Goal: Task Accomplishment & Management: Complete application form

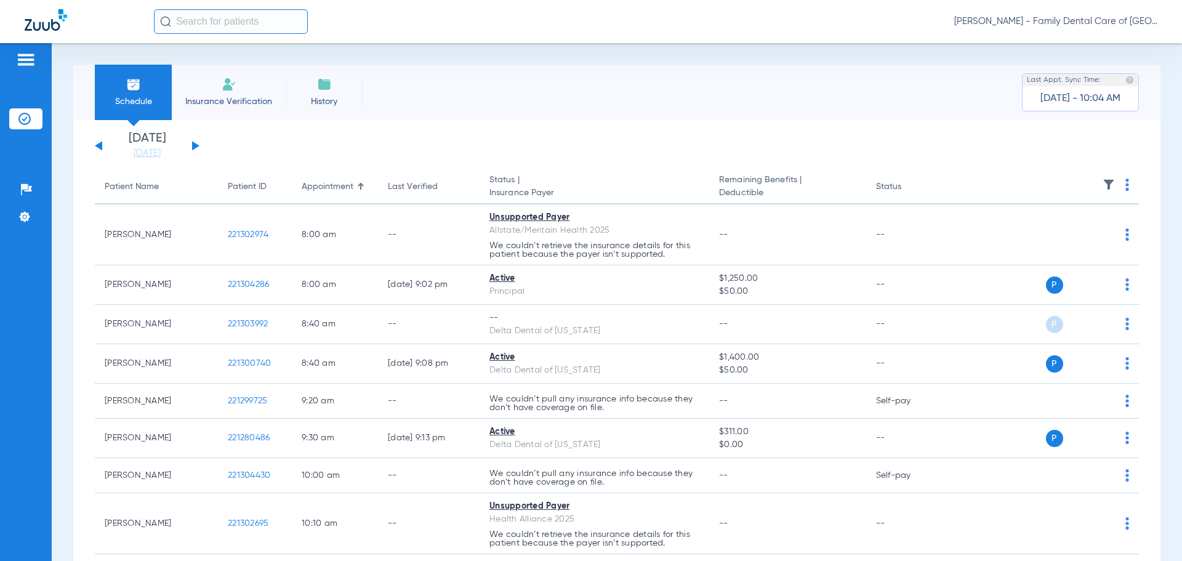
click at [235, 94] on li "Insurance Verification" at bounding box center [229, 92] width 114 height 55
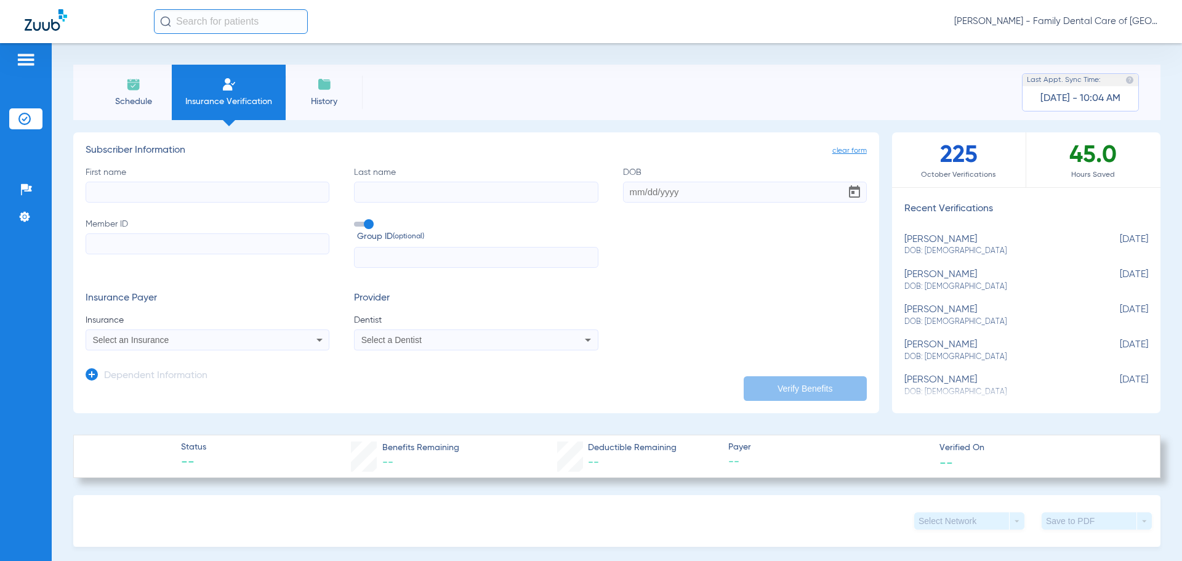
click at [230, 196] on input "First name" at bounding box center [208, 192] width 244 height 21
click at [212, 205] on div "First name [PERSON_NAME] Last name DOB Member ID Group ID (optional)" at bounding box center [476, 217] width 781 height 102
click at [203, 190] on input "samue" at bounding box center [208, 192] width 244 height 21
type input "[PERSON_NAME]"
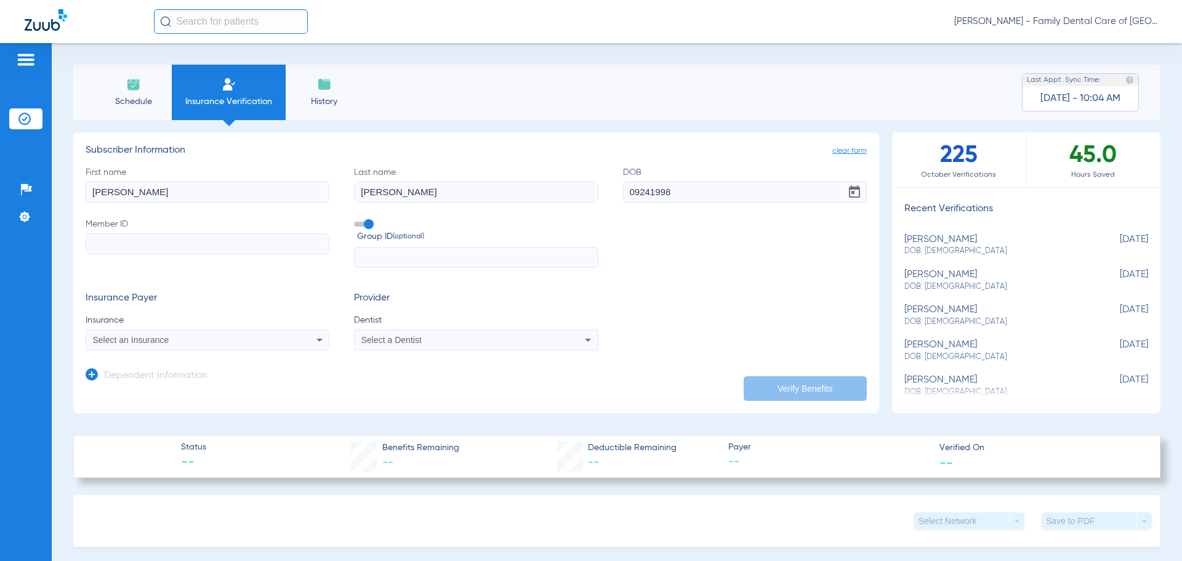
type input "[DATE]"
type input "8687022"
click at [212, 344] on div "Select an Insurance" at bounding box center [185, 340] width 184 height 9
type input "united hea"
click at [146, 380] on span "United Healthcare" at bounding box center [130, 383] width 69 height 10
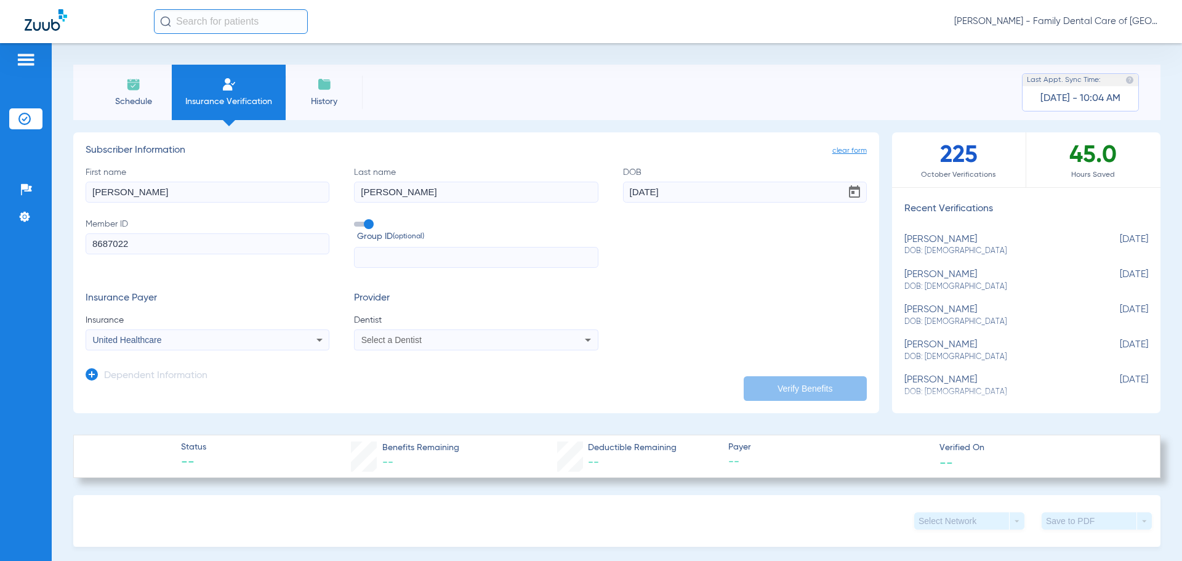
click at [465, 341] on div "Select a Dentist" at bounding box center [453, 340] width 184 height 9
type input "ale"
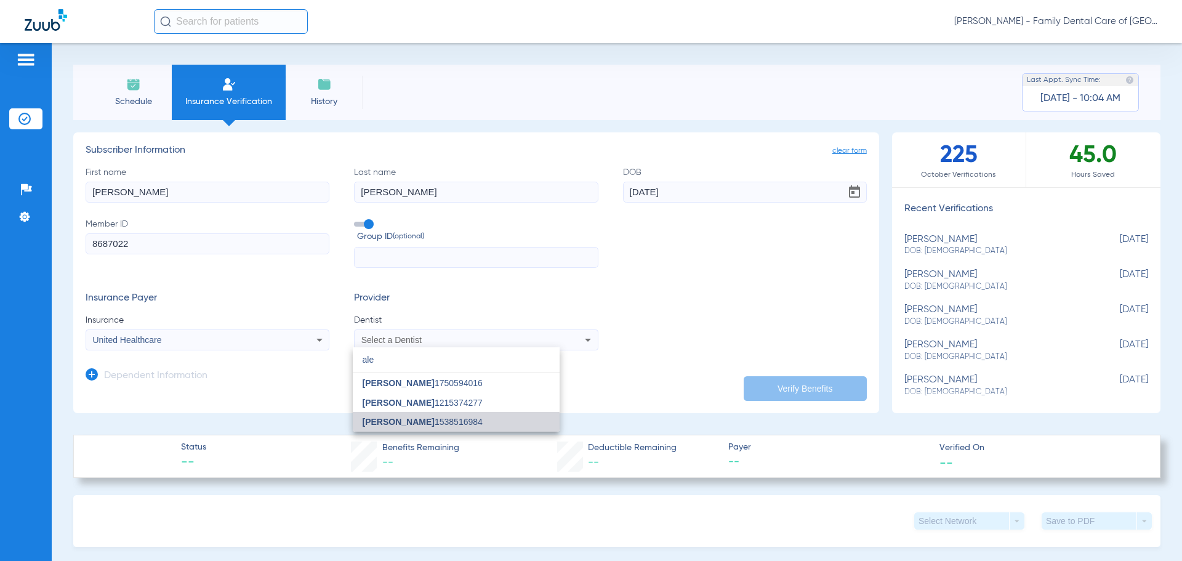
click at [447, 426] on span "[PERSON_NAME] 1538516984" at bounding box center [423, 422] width 120 height 9
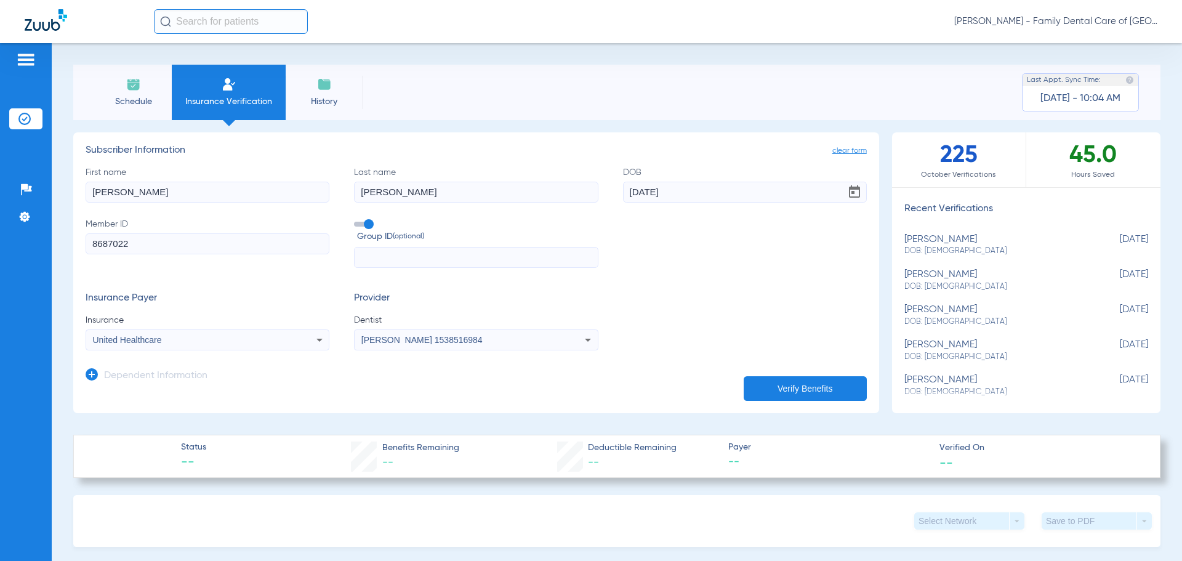
click at [710, 311] on div "Insurance Payer Insurance United Healthcare Provider Dentist [PERSON_NAME] 1538…" at bounding box center [476, 322] width 781 height 58
click at [825, 386] on button "Verify Benefits" at bounding box center [805, 388] width 123 height 25
type input "[PERSON_NAME]"
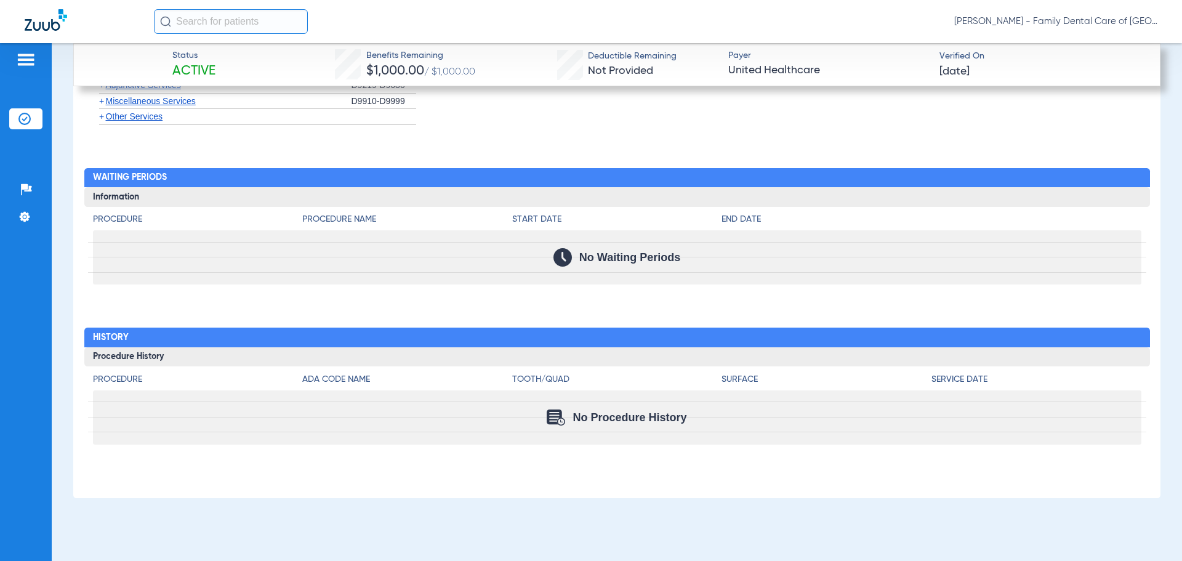
scroll to position [1760, 0]
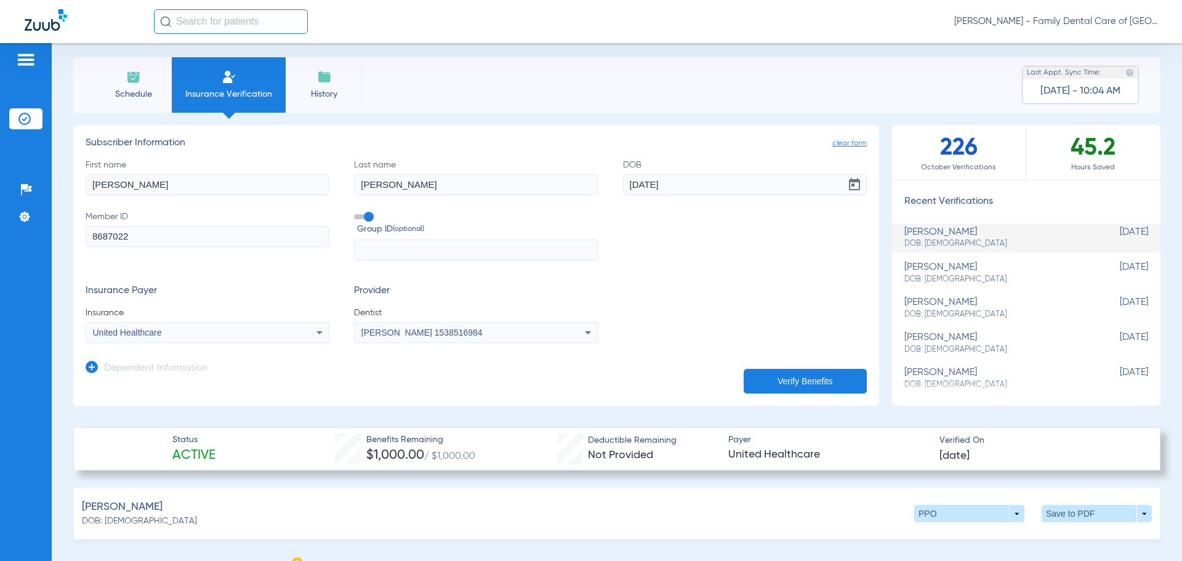
scroll to position [0, 0]
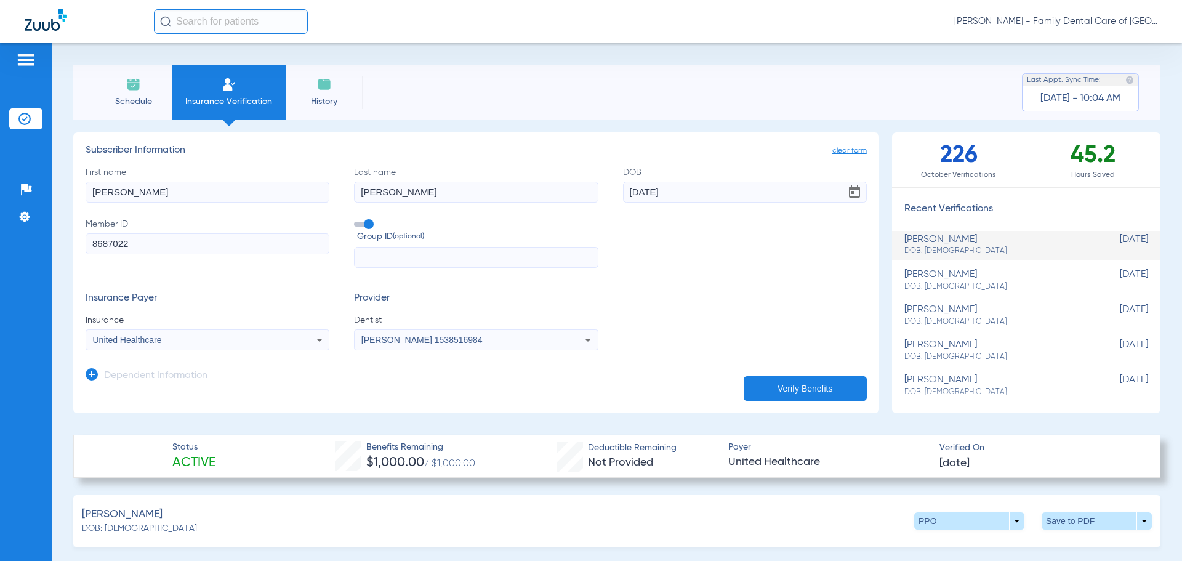
click at [394, 88] on div "Schedule Insurance Verification History Last Appt. Sync Time: [DATE] - 10:04 AM" at bounding box center [617, 92] width 1088 height 55
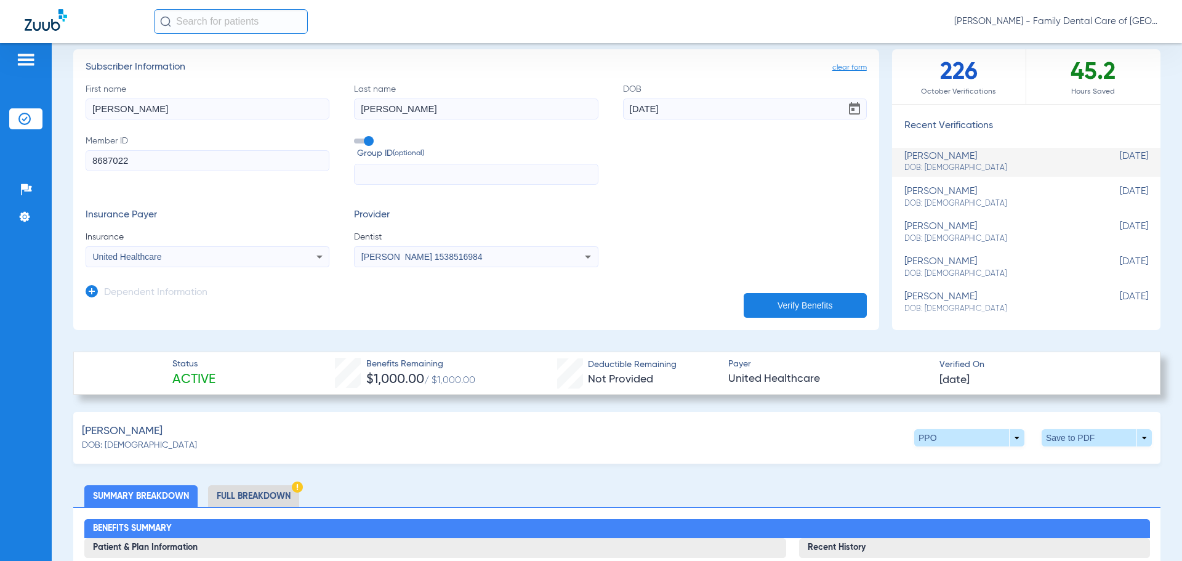
scroll to position [62, 0]
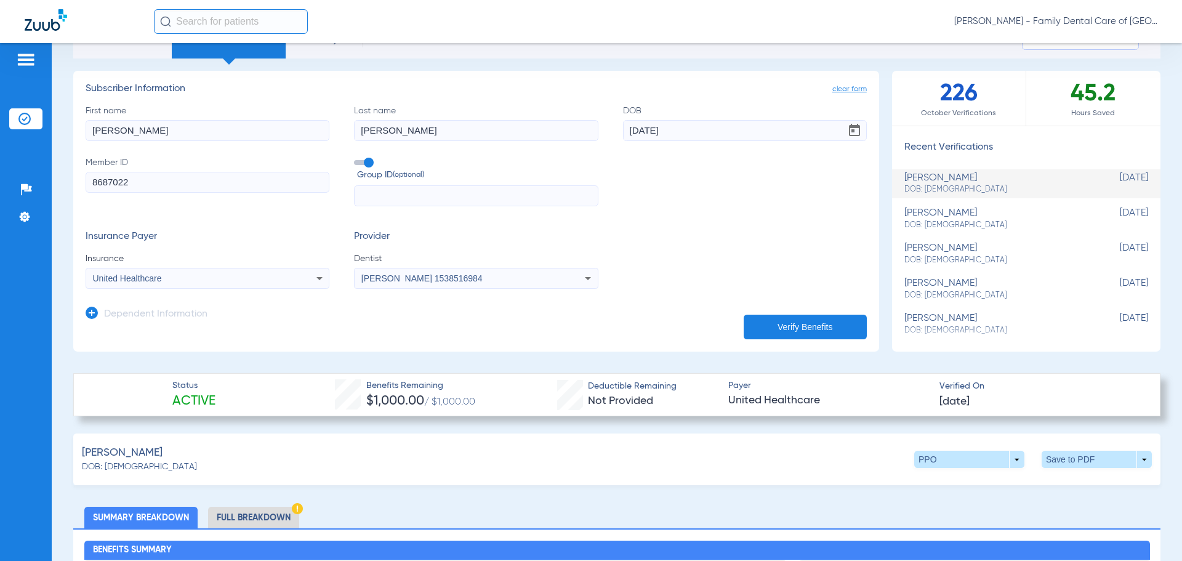
drag, startPoint x: 87, startPoint y: 188, endPoint x: 82, endPoint y: 171, distance: 17.9
drag, startPoint x: 82, startPoint y: 171, endPoint x: 55, endPoint y: 161, distance: 28.8
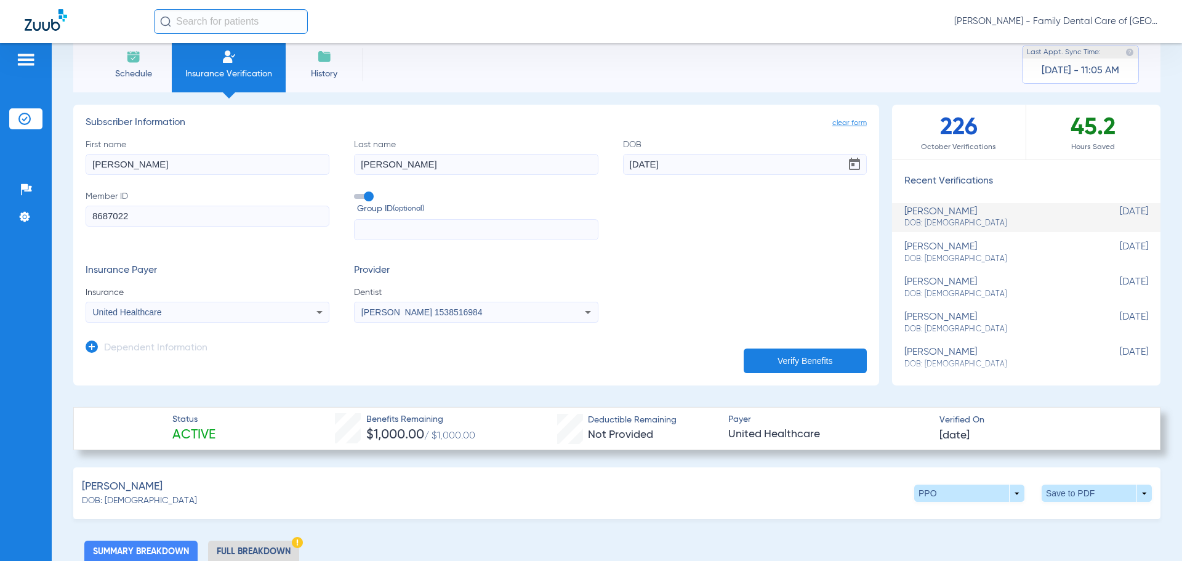
scroll to position [0, 0]
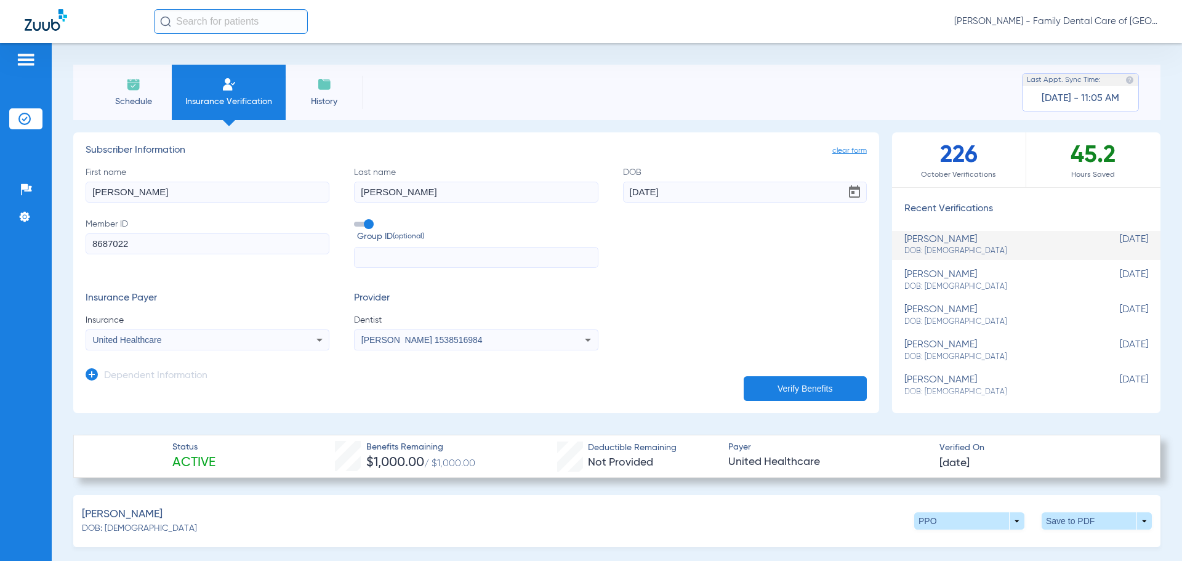
click at [127, 204] on div "First name [PERSON_NAME] Last name [PERSON_NAME] DOB [DEMOGRAPHIC_DATA] Member …" at bounding box center [476, 217] width 781 height 102
click at [131, 200] on input "[PERSON_NAME]" at bounding box center [208, 192] width 244 height 21
click at [131, 198] on input "[PERSON_NAME]" at bounding box center [208, 192] width 244 height 21
type input "h"
type input "[PERSON_NAME]"
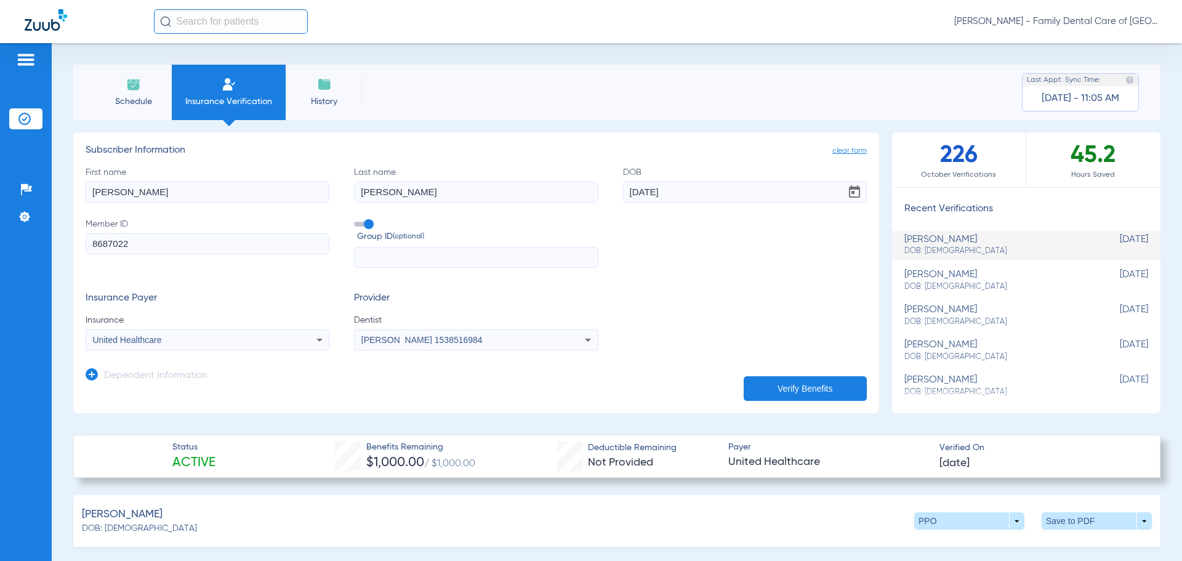
type input "[PERSON_NAME]"
click at [688, 193] on input "[DATE]" at bounding box center [745, 192] width 244 height 21
click at [704, 196] on input "[DATE]" at bounding box center [745, 192] width 244 height 21
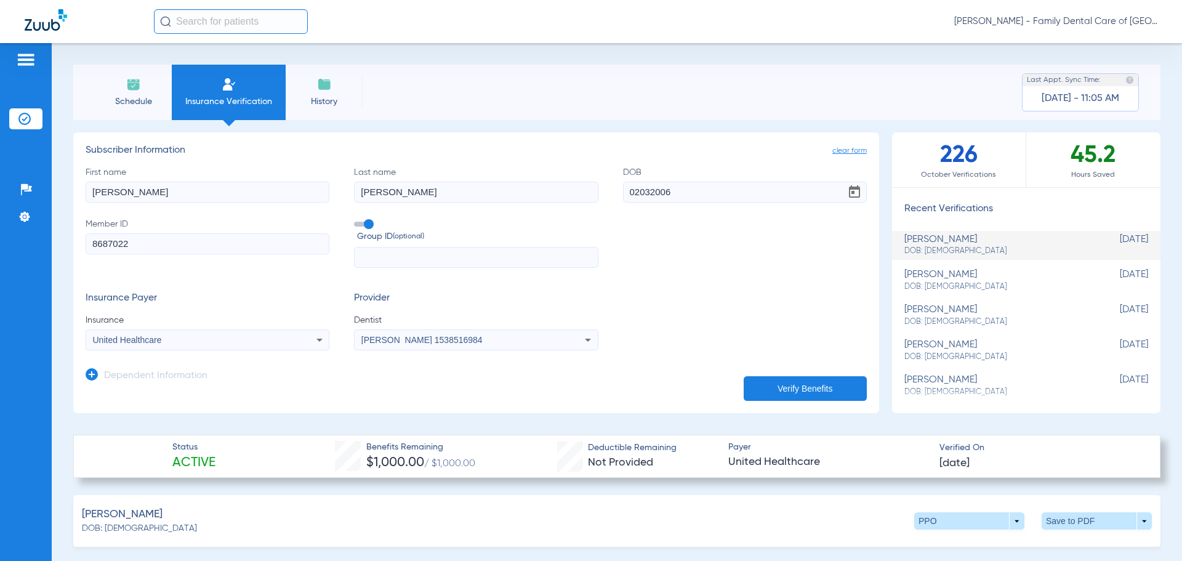
type input "[DATE]"
click at [229, 249] on input "8687022" at bounding box center [208, 243] width 244 height 21
click at [224, 248] on input "8687022" at bounding box center [208, 243] width 244 height 21
drag, startPoint x: 218, startPoint y: 245, endPoint x: 28, endPoint y: 242, distance: 190.3
click at [45, 243] on div "Patients Insurance Verification Setup Help Center Settings Schedule Insurance V…" at bounding box center [591, 323] width 1182 height 561
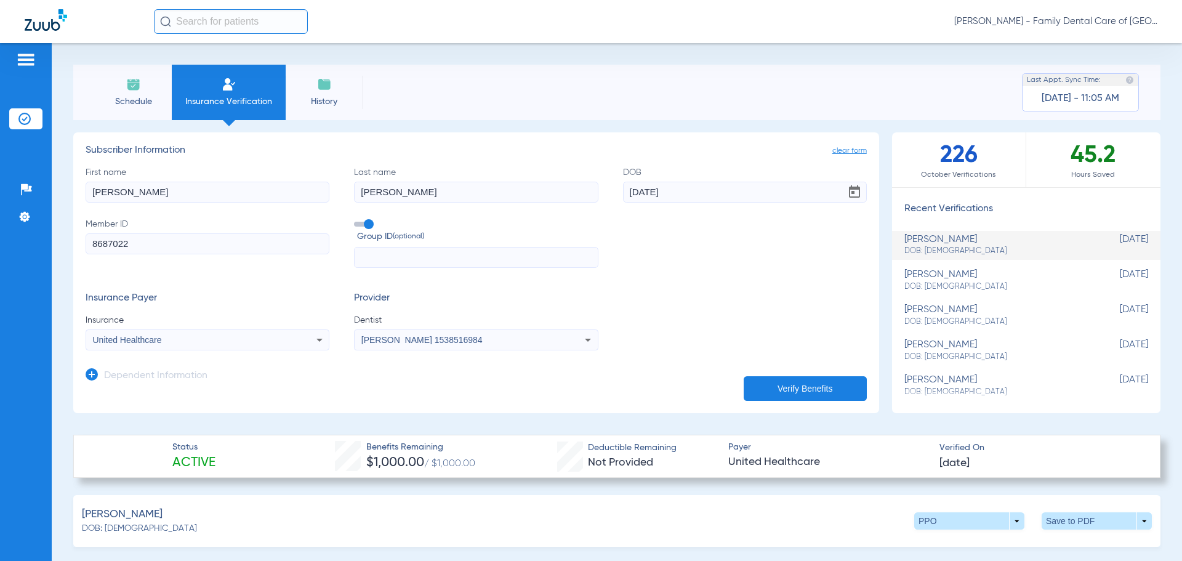
paste input "009576245"
type input "009576245"
click at [224, 330] on mat-select "United Healthcare" at bounding box center [208, 339] width 244 height 21
click at [752, 381] on button "Verify Benefits" at bounding box center [805, 388] width 123 height 25
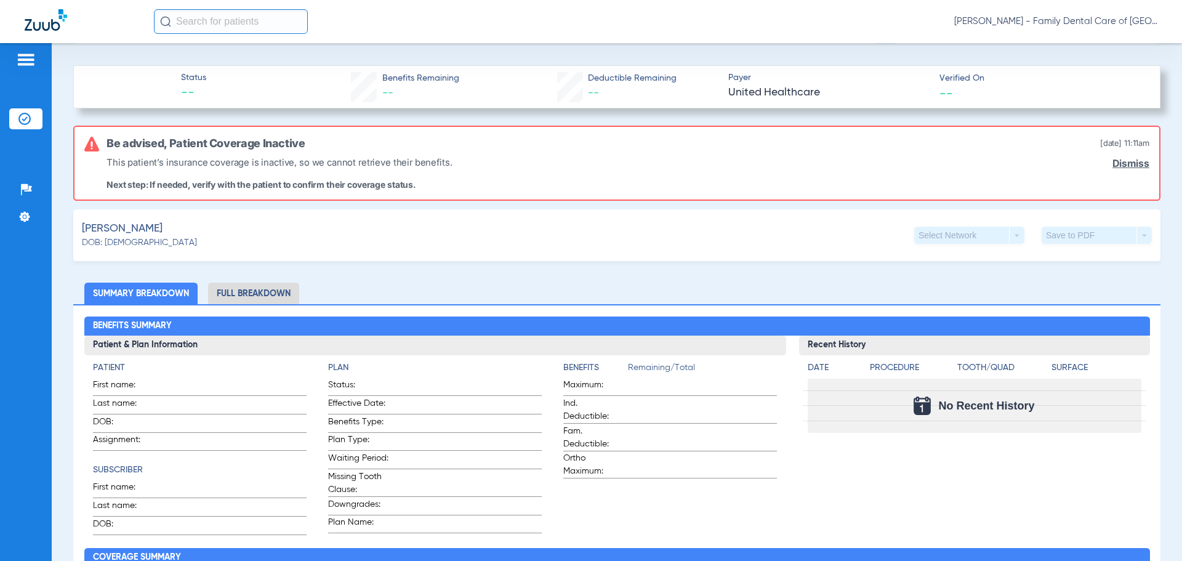
scroll to position [453, 0]
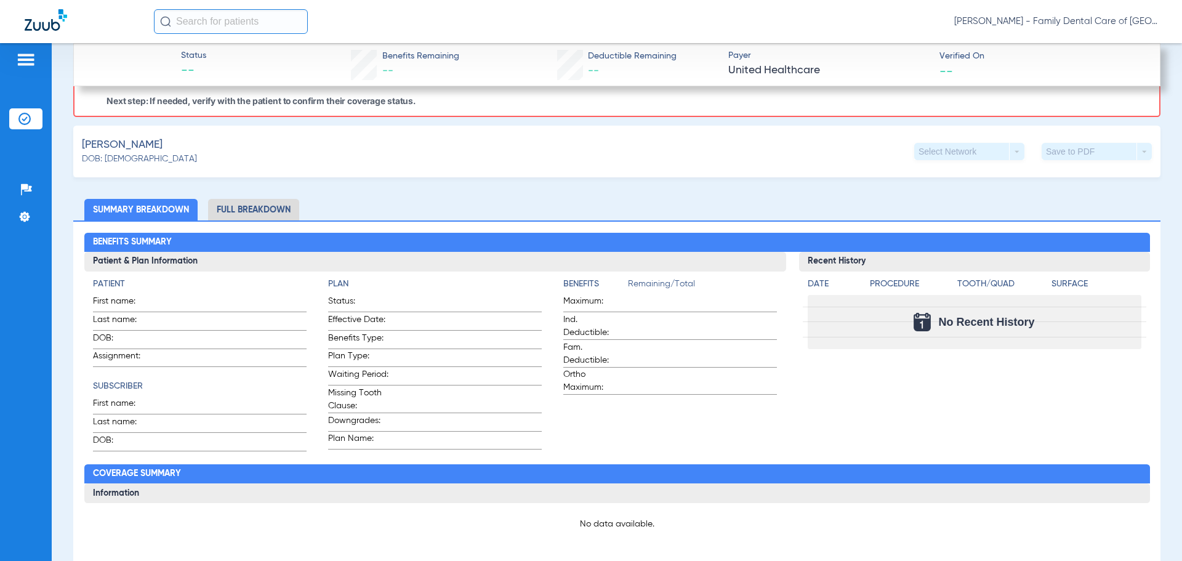
drag, startPoint x: 439, startPoint y: 161, endPoint x: 325, endPoint y: 158, distance: 114.6
click at [325, 158] on div "[PERSON_NAME]: [DEMOGRAPHIC_DATA] Select Network arrow_drop_down Save to PDF ar…" at bounding box center [617, 152] width 1088 height 52
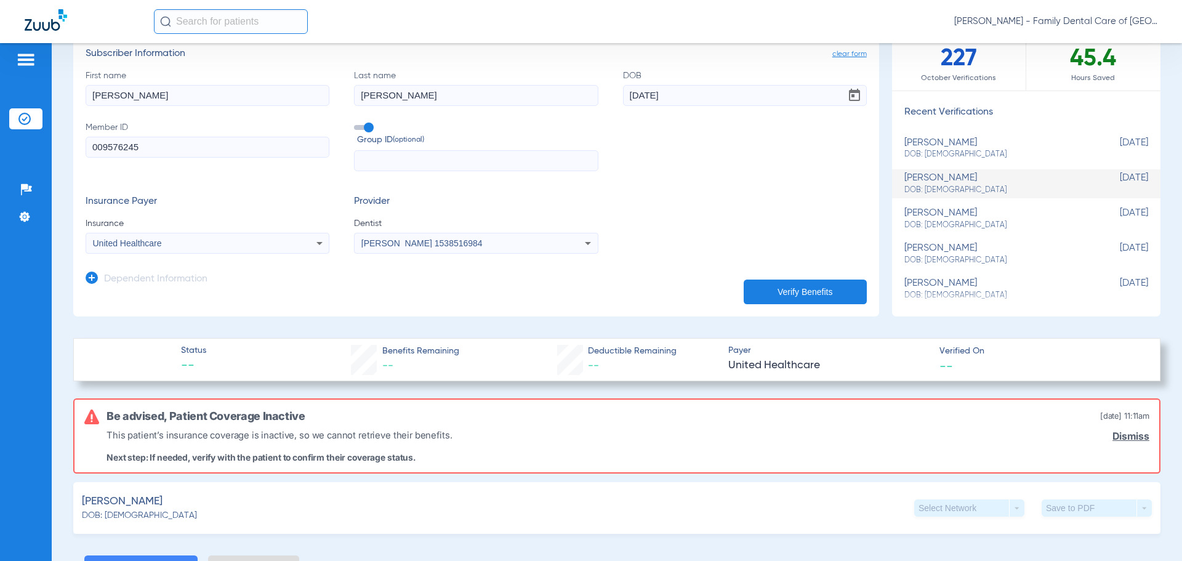
scroll to position [84, 0]
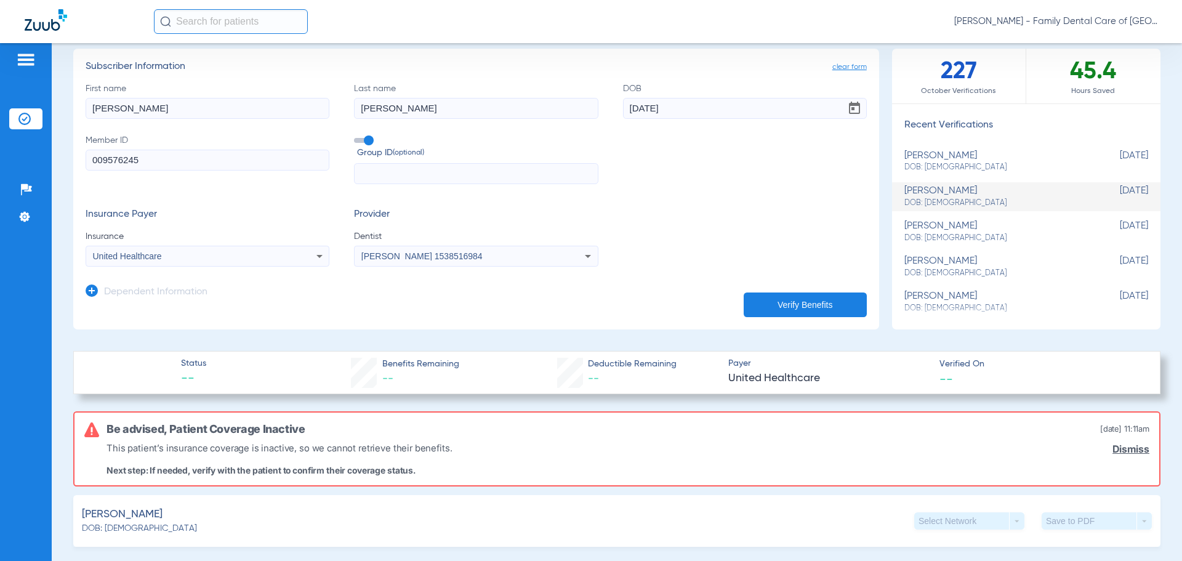
click at [321, 256] on icon at bounding box center [319, 256] width 15 height 15
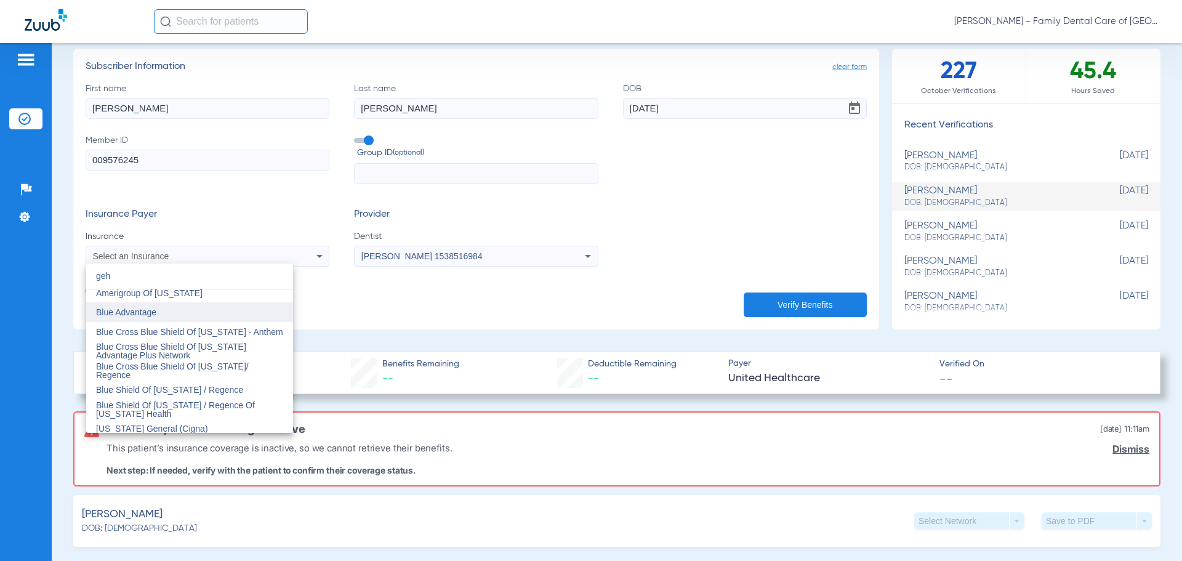
scroll to position [0, 0]
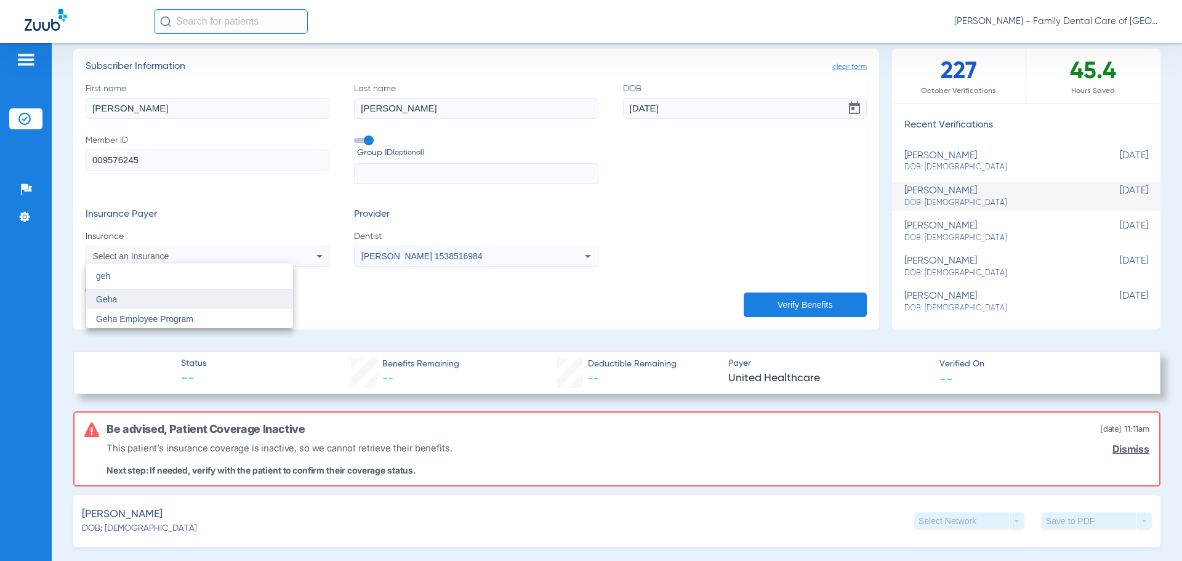
type input "geh"
click at [177, 305] on mat-option "Geha" at bounding box center [189, 299] width 207 height 20
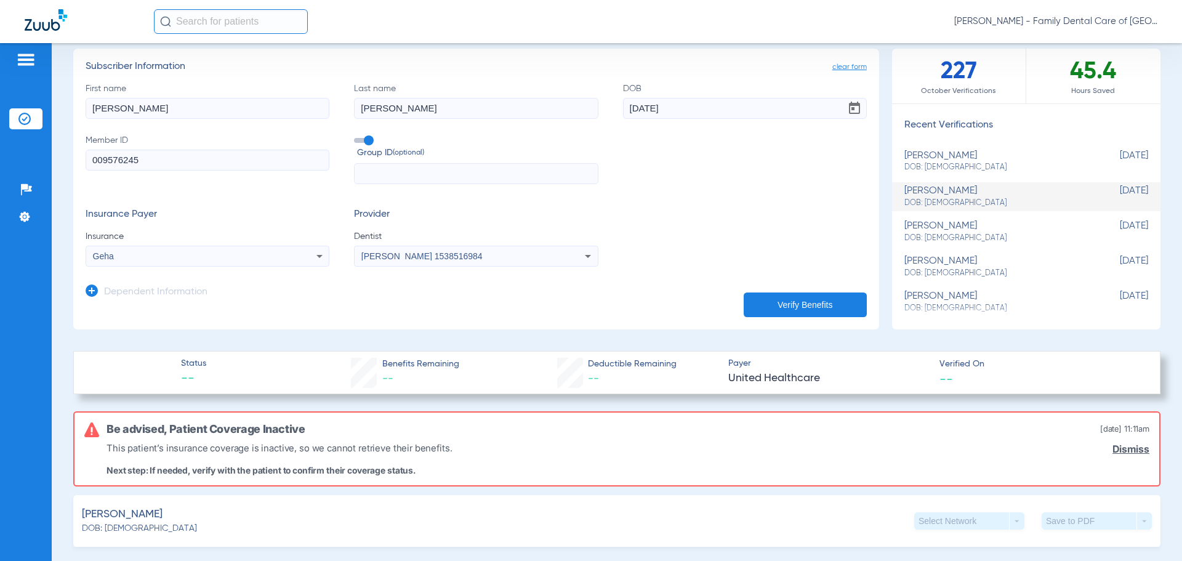
click at [412, 319] on app-manual-verification-form "clear form Subscriber Information First name [PERSON_NAME] Last name [PERSON_NA…" at bounding box center [476, 189] width 806 height 281
drag, startPoint x: 444, startPoint y: 102, endPoint x: 232, endPoint y: 117, distance: 212.4
click at [254, 118] on div "First name [PERSON_NAME] Last name [PERSON_NAME] DOB [DEMOGRAPHIC_DATA] Member …" at bounding box center [476, 134] width 781 height 102
click at [150, 111] on input "[PERSON_NAME]" at bounding box center [208, 108] width 244 height 21
drag, startPoint x: 150, startPoint y: 111, endPoint x: 1, endPoint y: 115, distance: 148.5
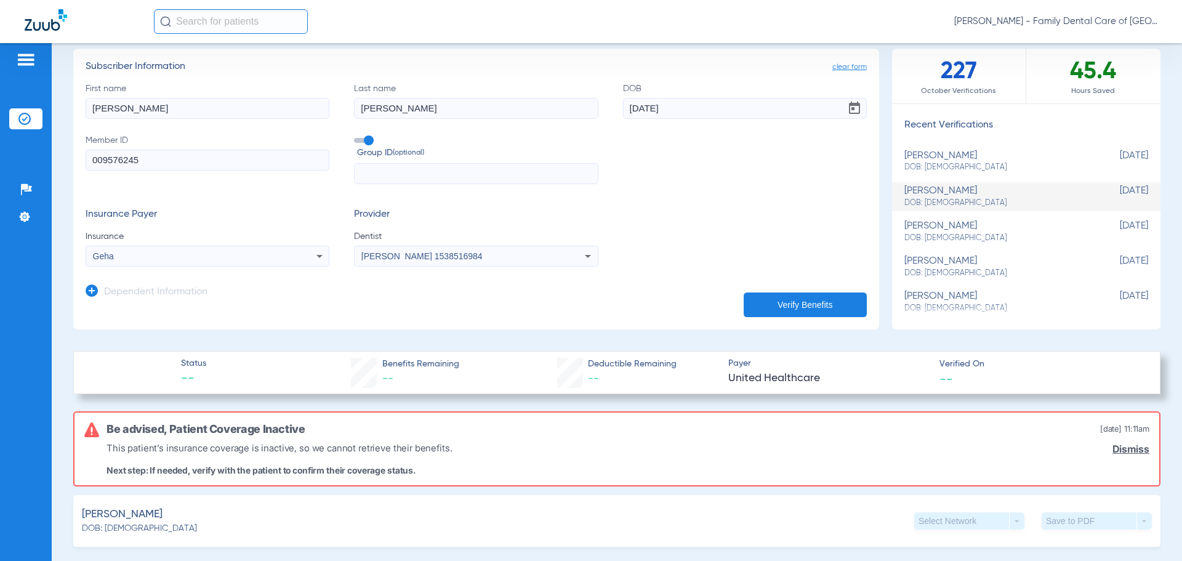
click at [1, 115] on div "Patients Insurance Verification Setup Help Center Settings Schedule Insurance V…" at bounding box center [591, 323] width 1182 height 561
type input "[PERSON_NAME]"
click at [736, 112] on input "[DATE]" at bounding box center [745, 108] width 244 height 21
type input "0"
drag, startPoint x: 711, startPoint y: 164, endPoint x: 666, endPoint y: 117, distance: 64.5
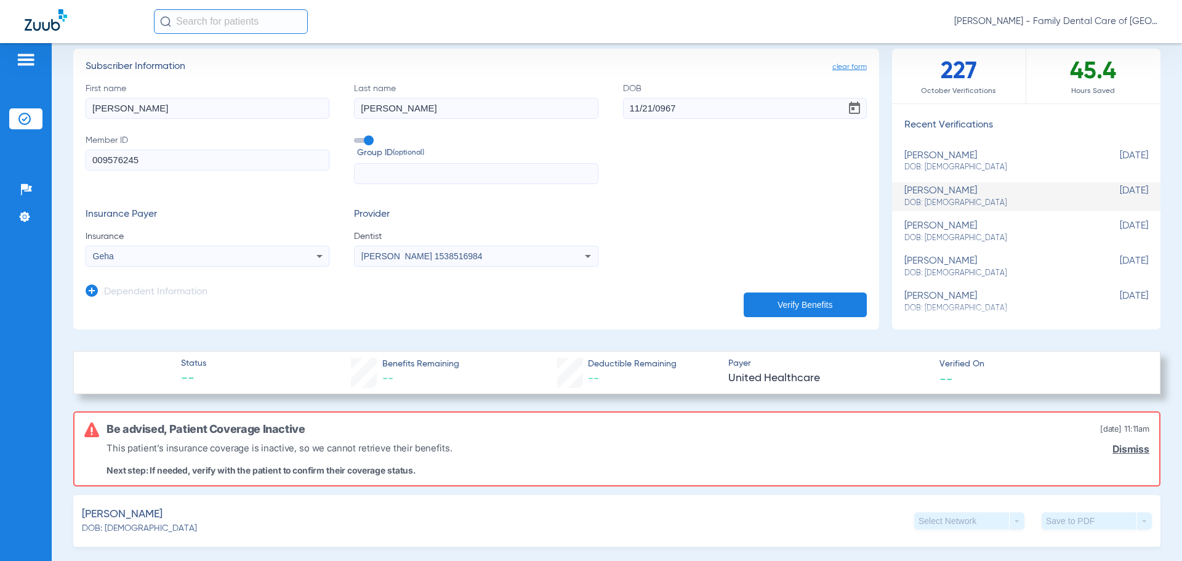
click at [709, 161] on div "First name [PERSON_NAME] Last name [PERSON_NAME] DOB 11/21/0967 Member ID 00957…" at bounding box center [476, 134] width 781 height 102
click at [634, 106] on input "11/21/0967" at bounding box center [745, 108] width 244 height 21
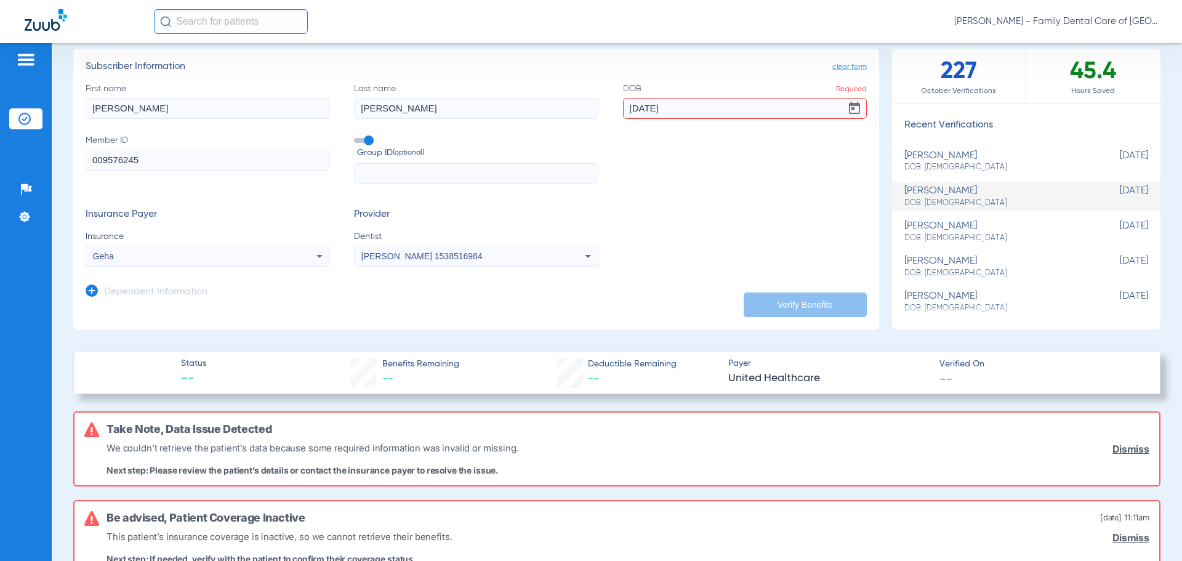
click at [743, 178] on div "First name [PERSON_NAME] Last name [PERSON_NAME] DOB Required [DATE] Member ID …" at bounding box center [476, 134] width 781 height 102
click at [656, 107] on input "[DATE]" at bounding box center [745, 108] width 244 height 21
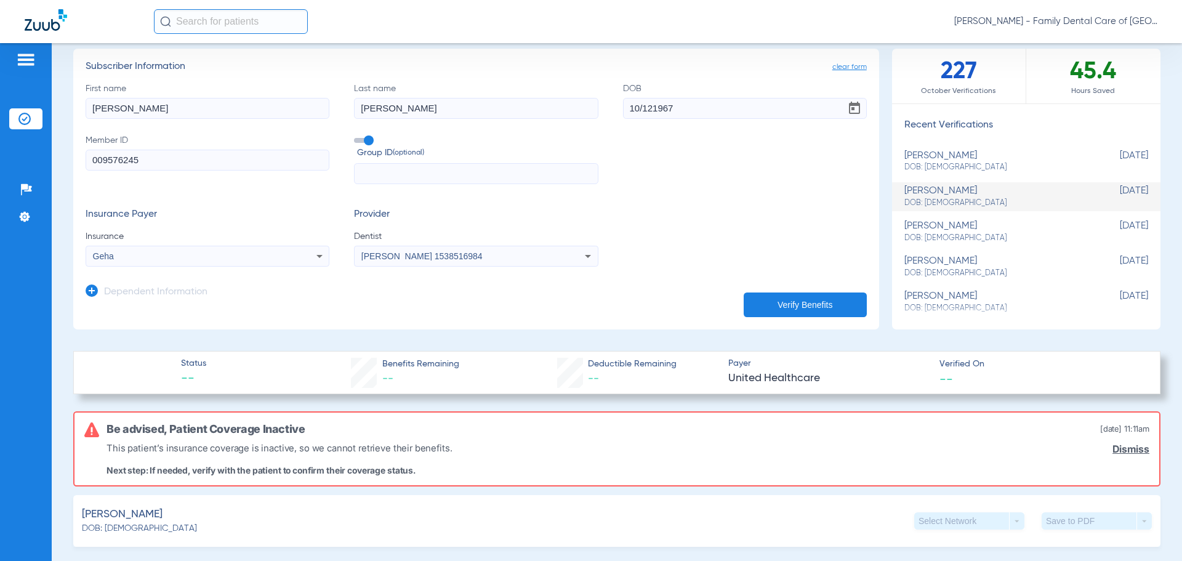
type input "[DATE]"
click at [709, 155] on div "First name [PERSON_NAME] Last name [PERSON_NAME] DOB [DEMOGRAPHIC_DATA] Member …" at bounding box center [476, 134] width 781 height 102
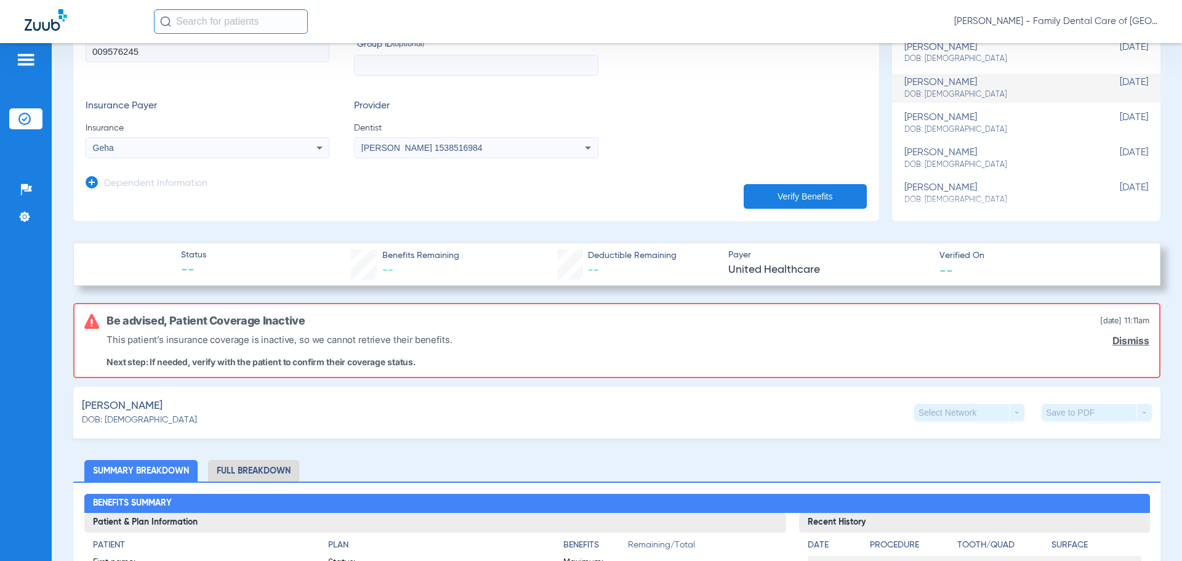
scroll to position [207, 0]
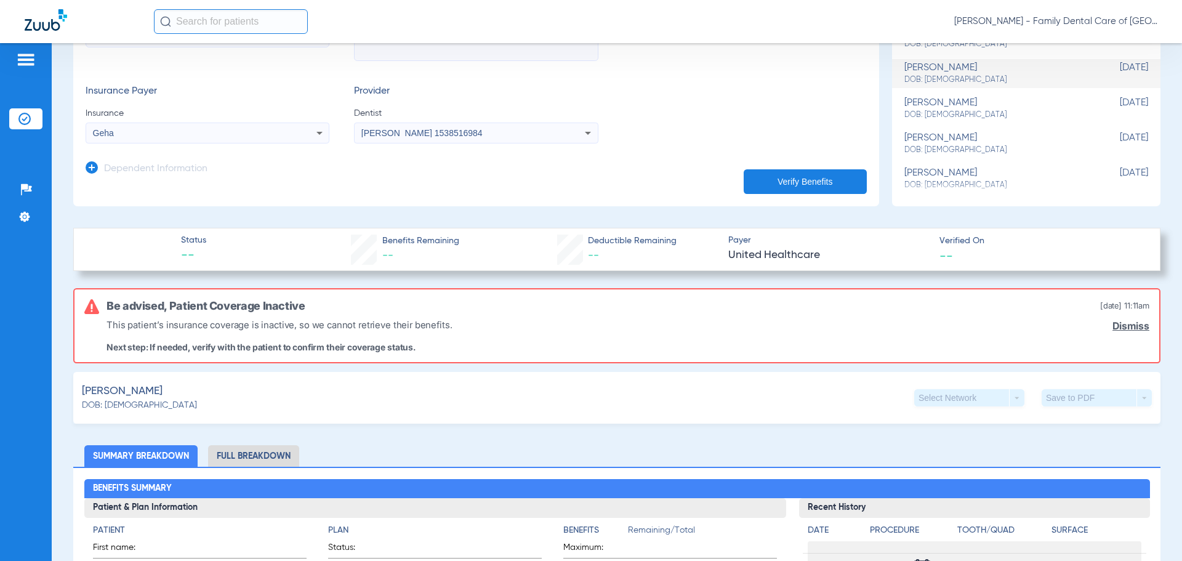
click at [104, 163] on h3 "Dependent Information" at bounding box center [155, 169] width 103 height 12
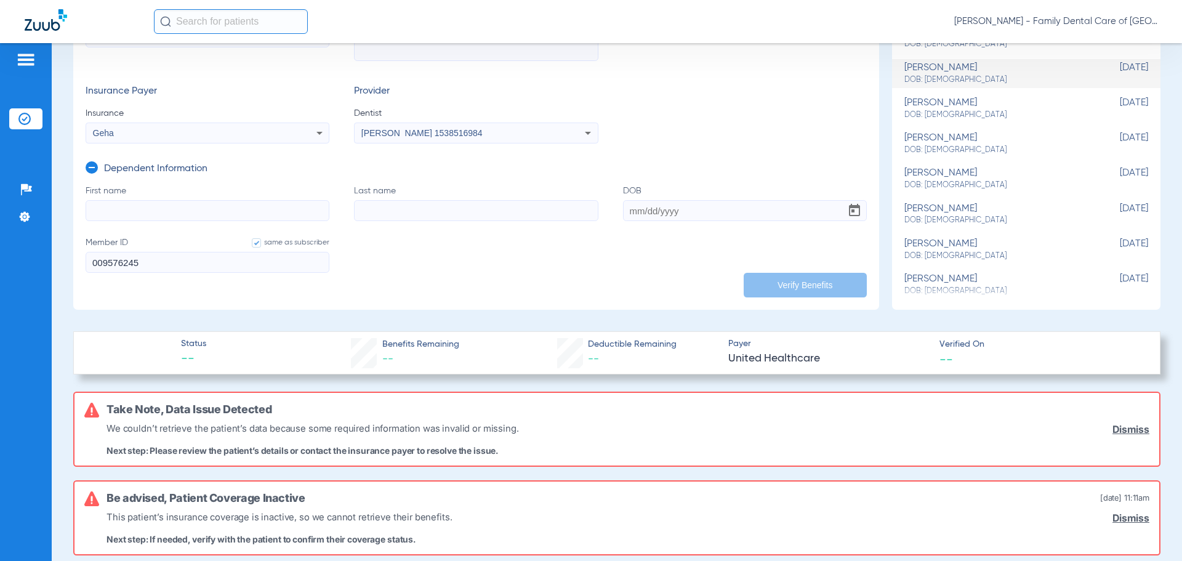
click at [170, 203] on input "First name" at bounding box center [208, 210] width 244 height 21
type input "h"
type input "[PERSON_NAME]"
click at [198, 260] on input "009576245" at bounding box center [208, 262] width 244 height 21
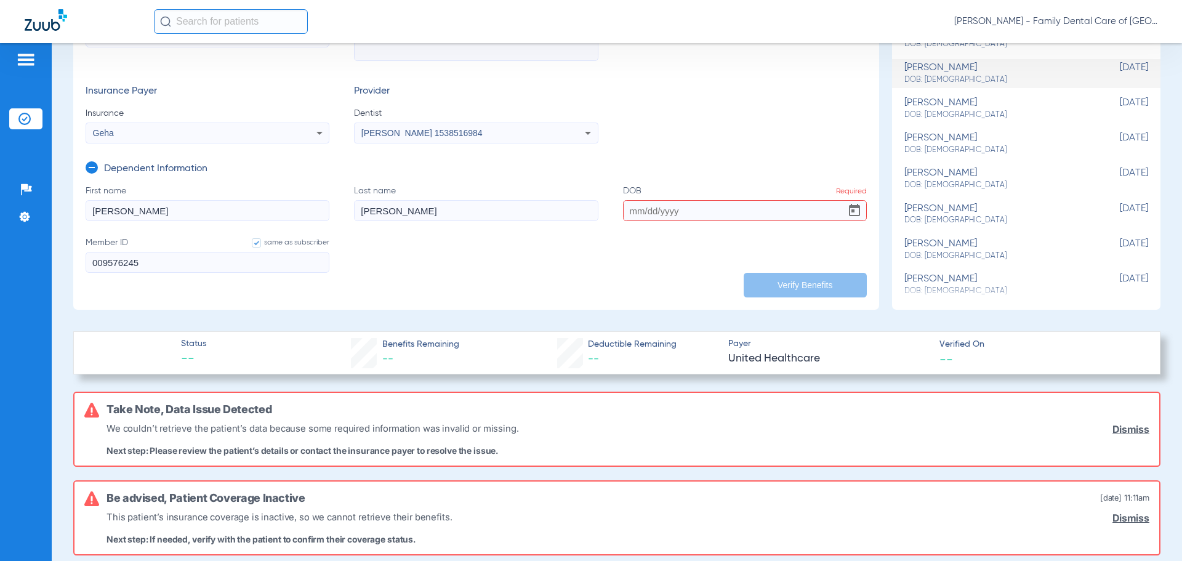
click at [669, 212] on input "DOB Required" at bounding box center [745, 210] width 244 height 21
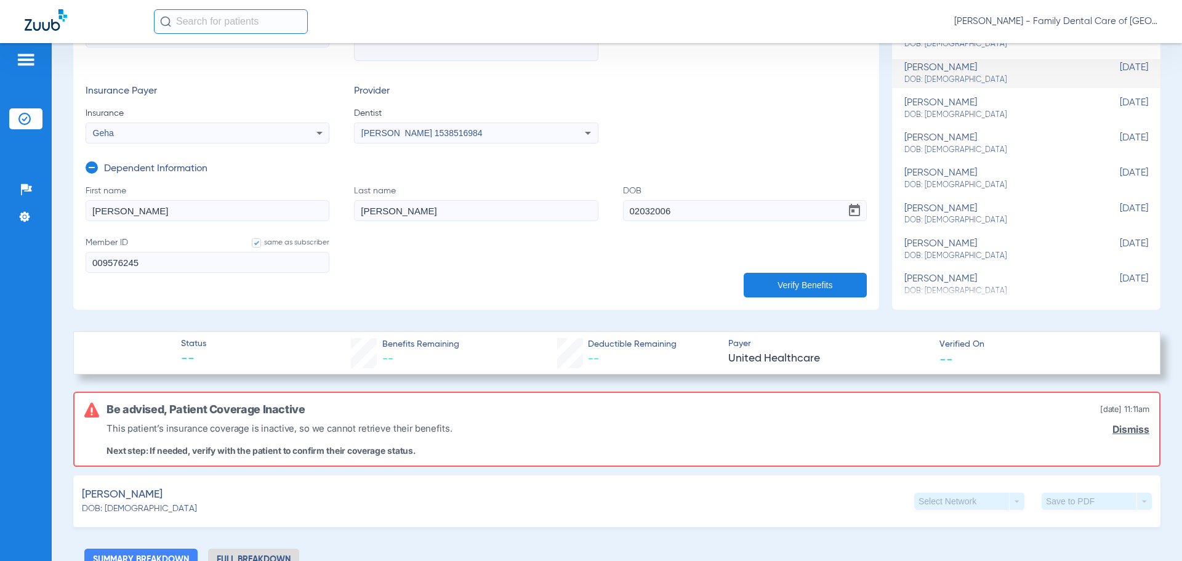
type input "[DATE]"
click at [650, 259] on form "First name [PERSON_NAME] Last name [PERSON_NAME] DOB [DEMOGRAPHIC_DATA] Member …" at bounding box center [476, 236] width 781 height 103
click at [747, 286] on button "Verify Benefits" at bounding box center [805, 285] width 123 height 25
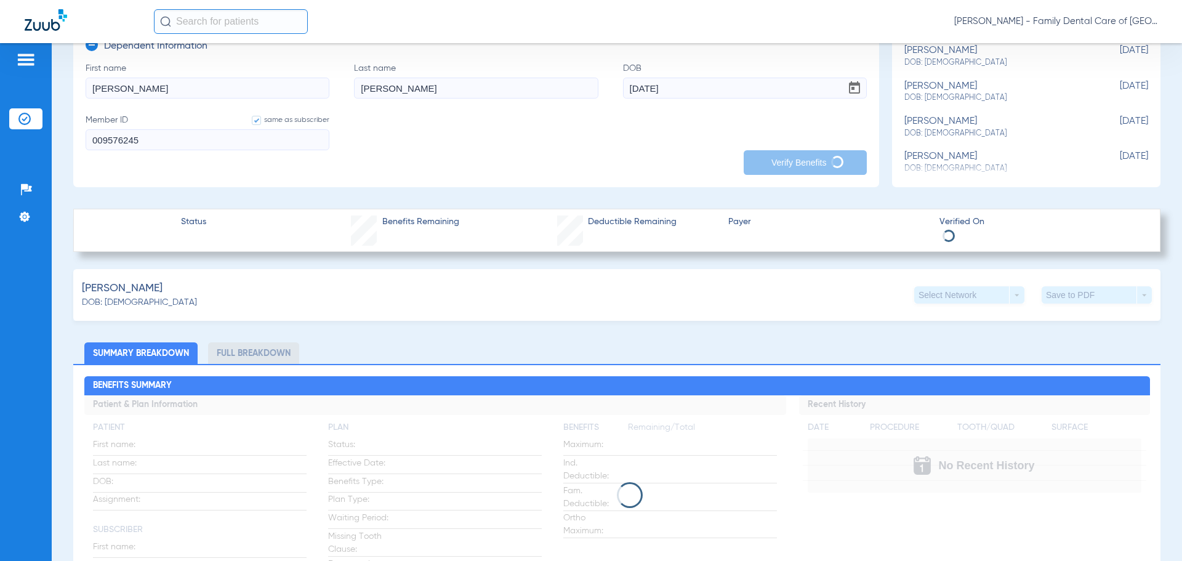
scroll to position [330, 0]
